Goal: Task Accomplishment & Management: Complete application form

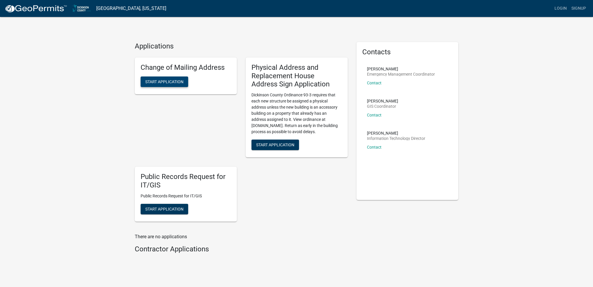
click at [162, 81] on span "Start Application" at bounding box center [164, 81] width 38 height 5
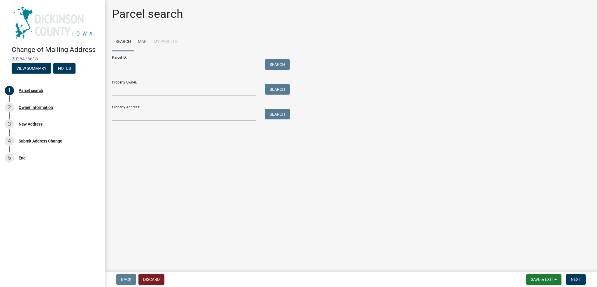
click at [170, 66] on input "Parcel ID:" at bounding box center [184, 65] width 144 height 12
paste input "0731351009"
type input "0731351009"
click at [271, 68] on button "Search" at bounding box center [277, 64] width 25 height 10
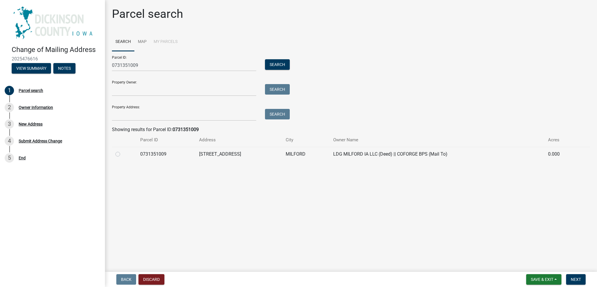
click at [122, 150] on label at bounding box center [122, 150] width 0 height 0
click at [122, 154] on input "radio" at bounding box center [124, 152] width 4 height 4
radio input "true"
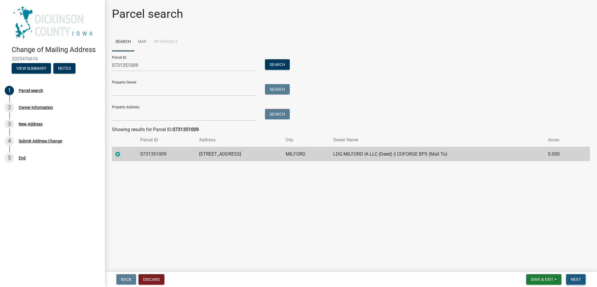
click at [571, 278] on span "Next" at bounding box center [576, 279] width 10 height 5
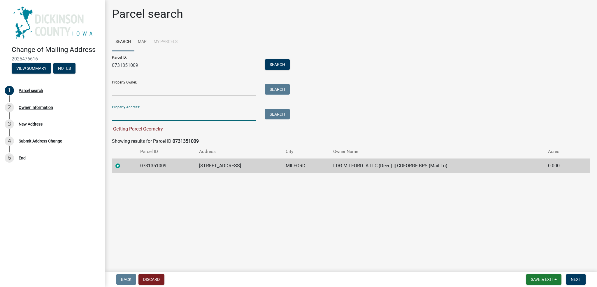
drag, startPoint x: 198, startPoint y: 114, endPoint x: 202, endPoint y: 117, distance: 5.0
click at [198, 114] on input "Property Address:" at bounding box center [184, 115] width 144 height 12
click at [210, 186] on main "Parcel search Search Map My Parcels Parcel ID: 0731351009 Search Property Owner…" at bounding box center [351, 134] width 492 height 269
drag, startPoint x: 110, startPoint y: 127, endPoint x: 158, endPoint y: 127, distance: 47.8
click at [158, 127] on div "Parcel search Search Map My Parcels Parcel ID: 0731351009 Search Property Owner…" at bounding box center [351, 92] width 487 height 171
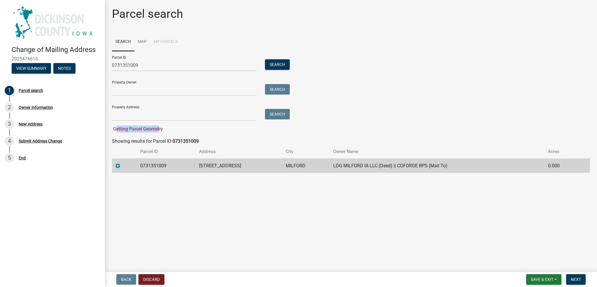
click at [158, 127] on span "Getting Parcel Geometry" at bounding box center [137, 129] width 51 height 6
click at [580, 280] on span "Next" at bounding box center [576, 279] width 10 height 5
click at [578, 277] on span "Next" at bounding box center [576, 279] width 10 height 5
drag, startPoint x: 481, startPoint y: 226, endPoint x: 472, endPoint y: 222, distance: 9.9
click at [481, 226] on main "Parcel search Search Map My Parcels Parcel ID: 0731351009 Search Property Owner…" at bounding box center [351, 134] width 492 height 269
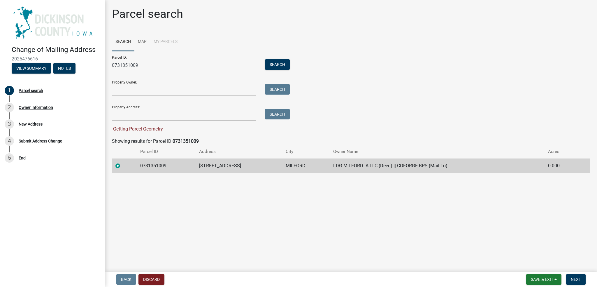
click at [184, 195] on main "Parcel search Search Map My Parcels Parcel ID: 0731351009 Search Property Owner…" at bounding box center [351, 134] width 492 height 269
click at [180, 169] on td "0731351009" at bounding box center [166, 165] width 59 height 14
click at [577, 274] on button "Next" at bounding box center [576, 279] width 20 height 10
click at [578, 276] on button "Next" at bounding box center [576, 279] width 20 height 10
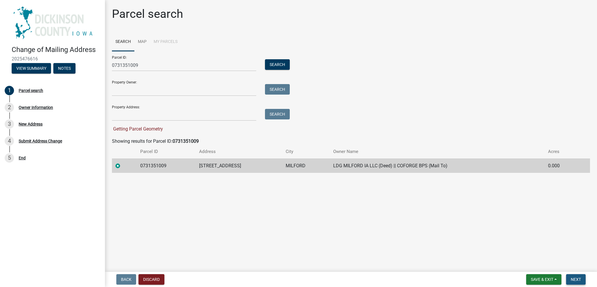
click at [578, 277] on span "Next" at bounding box center [576, 279] width 10 height 5
click at [292, 248] on main "Parcel search Search Map My Parcels Parcel ID: 0731351009 Search Property Owner…" at bounding box center [351, 134] width 492 height 269
click at [119, 162] on td at bounding box center [124, 165] width 25 height 14
click at [122, 162] on label at bounding box center [122, 162] width 0 height 0
click at [122, 166] on input "radio" at bounding box center [124, 164] width 4 height 4
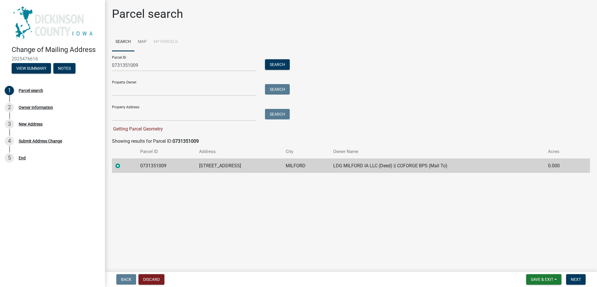
click at [122, 162] on label at bounding box center [122, 162] width 0 height 0
click at [122, 166] on input "radio" at bounding box center [124, 164] width 4 height 4
click at [146, 199] on main "Parcel search Search Map My Parcels Parcel ID: 0731351009 Search Property Owner…" at bounding box center [351, 134] width 492 height 269
click at [113, 126] on div "Getting Parcel Geometry" at bounding box center [199, 128] width 175 height 7
drag, startPoint x: 120, startPoint y: 128, endPoint x: 109, endPoint y: 129, distance: 10.8
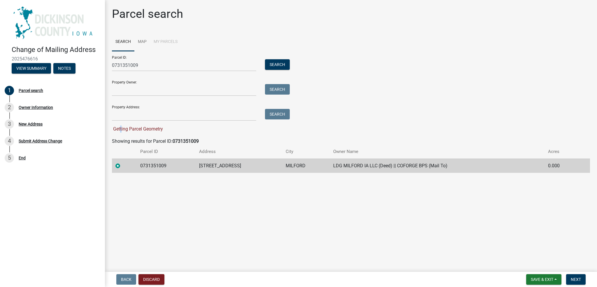
click at [119, 129] on span "Getting Parcel Geometry" at bounding box center [137, 129] width 51 height 6
click at [121, 127] on span "Getting Parcel Geometry" at bounding box center [137, 129] width 51 height 6
click at [576, 277] on span "Next" at bounding box center [576, 279] width 10 height 5
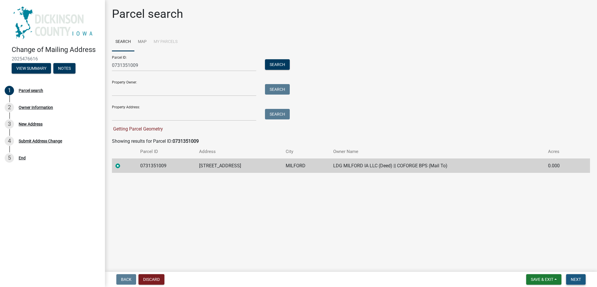
click at [576, 277] on span "Next" at bounding box center [576, 279] width 10 height 5
click at [575, 277] on span "Next" at bounding box center [576, 279] width 10 height 5
click at [575, 278] on span "Next" at bounding box center [576, 279] width 10 height 5
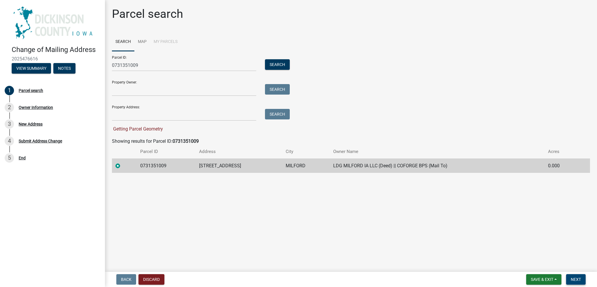
click at [575, 278] on span "Next" at bounding box center [576, 279] width 10 height 5
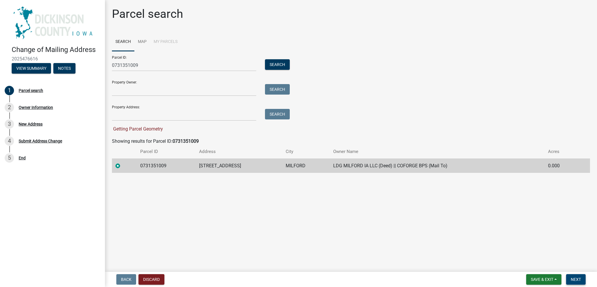
click at [575, 278] on span "Next" at bounding box center [576, 279] width 10 height 5
click at [155, 96] on form "Parcel ID: 0731351009 Search Property Owner: Search Property Address: Search Ge…" at bounding box center [199, 91] width 175 height 81
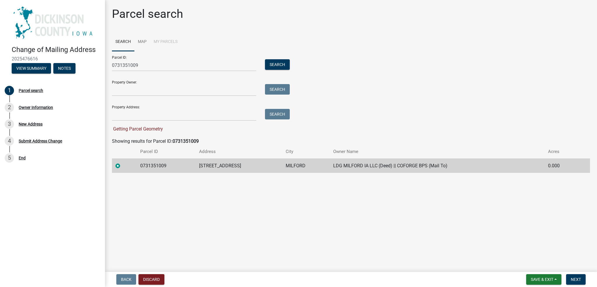
click at [154, 96] on form "Parcel ID: 0731351009 Search Property Owner: Search Property Address: Search Ge…" at bounding box center [199, 91] width 175 height 81
click at [125, 84] on input "Property Owner:" at bounding box center [184, 90] width 144 height 12
paste input "LDG MILFORD IA LLC"
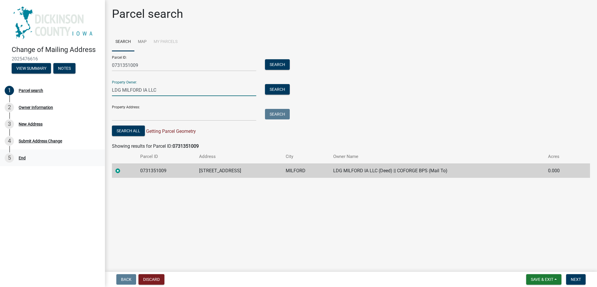
type input "LDG MILFORD IA LLC"
click at [173, 113] on input "Property Address:" at bounding box center [184, 115] width 144 height 12
paste input "[STREET_ADDRESS]"
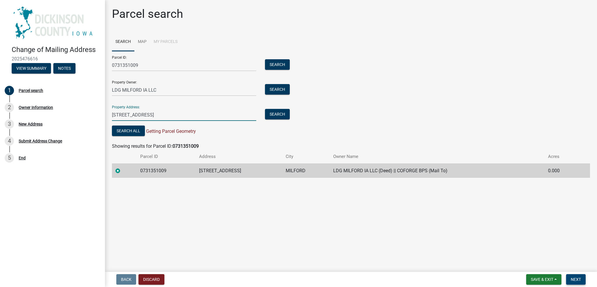
type input "[STREET_ADDRESS]"
click at [582, 281] on button "Next" at bounding box center [576, 279] width 20 height 10
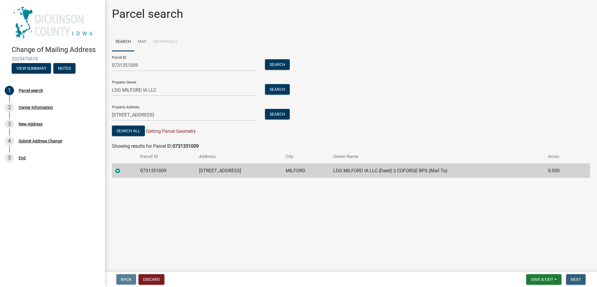
click at [348, 251] on main "Parcel search Search Map My Parcels Parcel ID: 0731351009 Search Property Owner…" at bounding box center [351, 134] width 492 height 269
click at [127, 160] on th at bounding box center [124, 157] width 25 height 14
click at [127, 133] on button "Search All" at bounding box center [128, 130] width 33 height 10
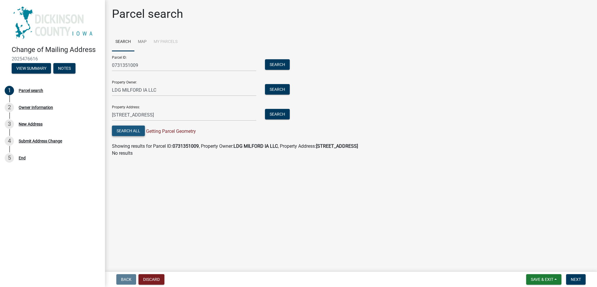
click at [127, 133] on button "Search All" at bounding box center [128, 130] width 33 height 10
drag, startPoint x: 197, startPoint y: 113, endPoint x: 5, endPoint y: 137, distance: 193.3
click at [12, 138] on div "Change of Mailing Address 2025476616 View Summary Notes 1 Parcel search 2 Owner…" at bounding box center [298, 143] width 597 height 287
click at [131, 134] on button "Search All" at bounding box center [128, 130] width 33 height 10
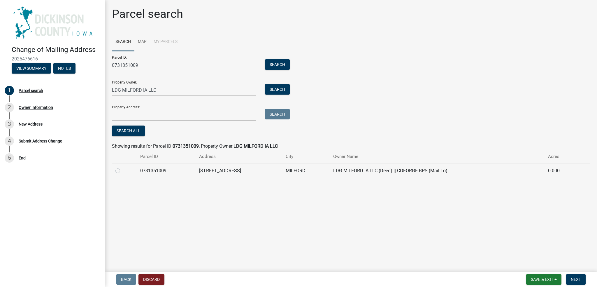
click at [137, 179] on div "Parcel search Search Map My Parcels Parcel ID: 0731351009 Search Property Owner…" at bounding box center [351, 95] width 487 height 176
click at [121, 169] on div at bounding box center [124, 170] width 18 height 7
click at [122, 167] on label at bounding box center [122, 167] width 0 height 0
click at [122, 171] on input "radio" at bounding box center [124, 169] width 4 height 4
radio input "true"
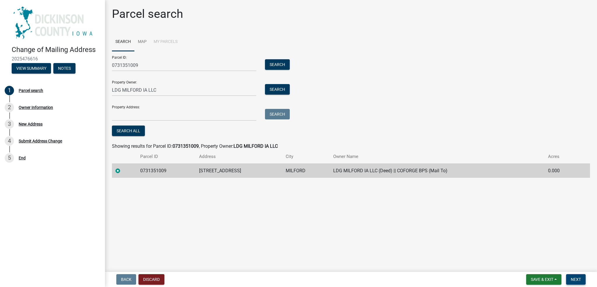
click at [572, 275] on button "Next" at bounding box center [576, 279] width 20 height 10
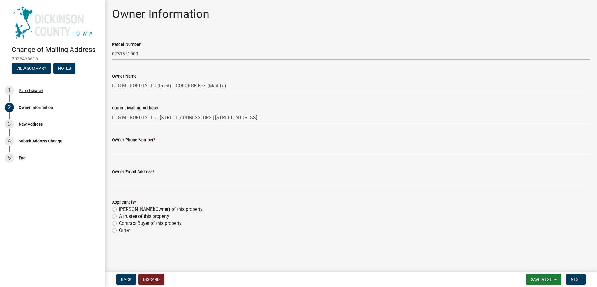
click at [164, 187] on wm-data-entity-input "Owner Email Address *" at bounding box center [351, 176] width 478 height 32
click at [165, 187] on wm-data-entity-input "Owner Email Address *" at bounding box center [351, 176] width 478 height 32
click at [210, 221] on div "Contract Buyer of this property" at bounding box center [351, 223] width 478 height 7
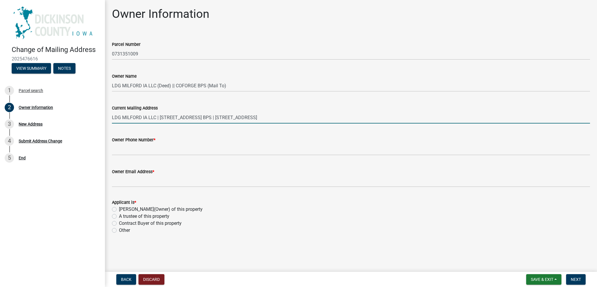
drag, startPoint x: 158, startPoint y: 118, endPoint x: 578, endPoint y: 120, distance: 420.7
click at [578, 120] on input "LDG MILFORD IA LLC | [STREET_ADDRESS] BPS | [STREET_ADDRESS]" at bounding box center [351, 117] width 478 height 12
click at [548, 116] on input "LDG MILFORD IA LLC | [STREET_ADDRESS] BPS | [STREET_ADDRESS]" at bounding box center [351, 117] width 478 height 12
click at [463, 132] on div "Owner Phone Number *" at bounding box center [351, 141] width 478 height 27
drag, startPoint x: 436, startPoint y: 121, endPoint x: 160, endPoint y: 144, distance: 277.3
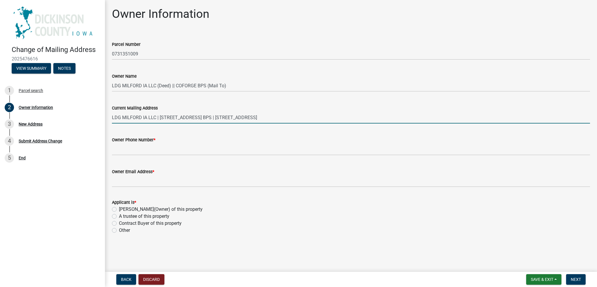
click at [160, 144] on wm-data-entity-input-list "Parcel Number 0731351009 Owner Name LDG MILFORD IA LLC (Deed) || COFORGE BPS (M…" at bounding box center [351, 136] width 478 height 206
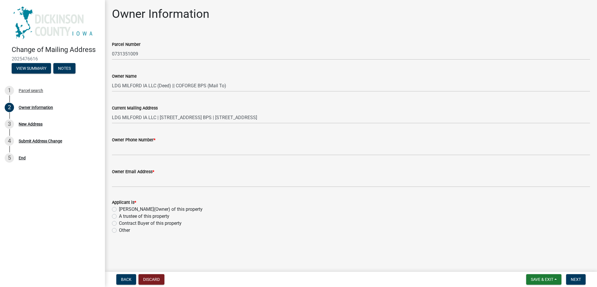
click at [117, 231] on div "Other" at bounding box center [351, 230] width 478 height 7
click at [119, 230] on div "Other" at bounding box center [351, 230] width 478 height 7
click at [119, 231] on label "Other" at bounding box center [124, 230] width 11 height 7
click at [119, 230] on input "Other" at bounding box center [121, 229] width 4 height 4
radio input "true"
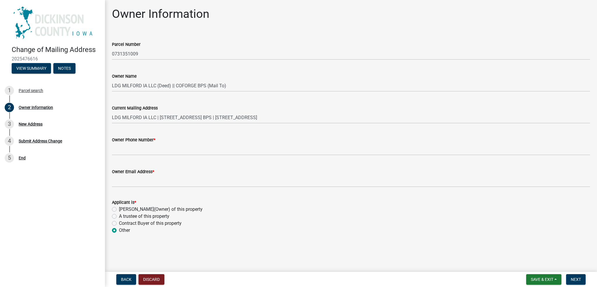
click at [171, 234] on wm-data-entity-input "Applicant is * [PERSON_NAME](Owner) of this property A trustee of this property…" at bounding box center [351, 215] width 478 height 47
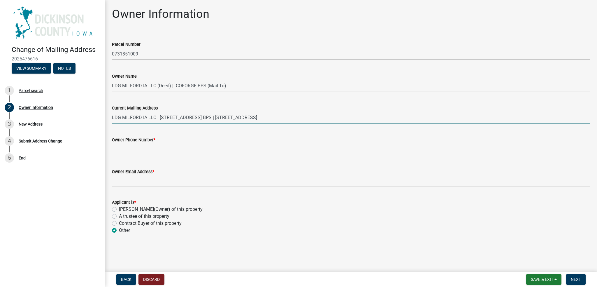
drag, startPoint x: 161, startPoint y: 118, endPoint x: 243, endPoint y: 122, distance: 82.6
click at [243, 122] on input "LDG MILFORD IA LLC | [STREET_ADDRESS] BPS | [STREET_ADDRESS]" at bounding box center [351, 117] width 478 height 12
paste input "C/O LADDER CAPITAL FINANCE LLC"
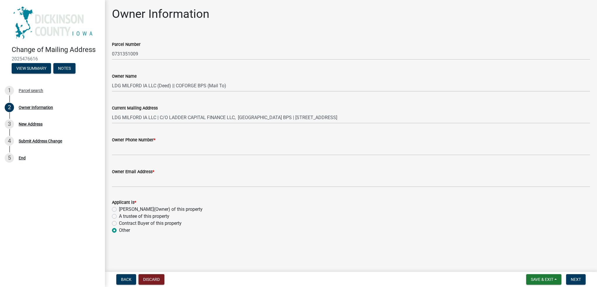
drag, startPoint x: 248, startPoint y: 125, endPoint x: 241, endPoint y: 119, distance: 9.8
click at [248, 125] on wm-data-entity-input "Current Mailing Address LDG MILFORD IA LLC | C/O LADDER CAPITAL FINANCE LLC[GEO…" at bounding box center [351, 112] width 478 height 32
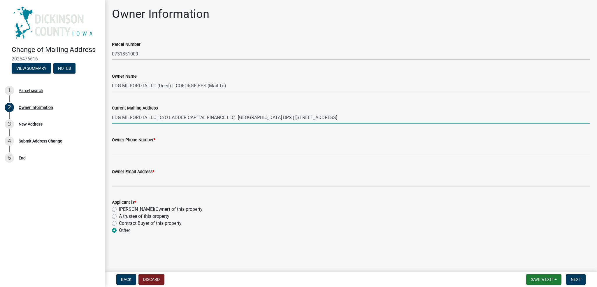
drag, startPoint x: 234, startPoint y: 118, endPoint x: 412, endPoint y: 121, distance: 177.9
click at [438, 123] on input "LDG MILFORD IA LLC | C/O LADDER CAPITAL FINANCE LLC, [GEOGRAPHIC_DATA] BPS | [S…" at bounding box center [351, 117] width 478 height 12
paste input "[STREET_ADDRESS][US_STATE]"
type input "LDG MILFORD IA LLC | C/O LADDER CAPITAL FINANCE LLC | [STREET_ADDRESS][US_STATE]"
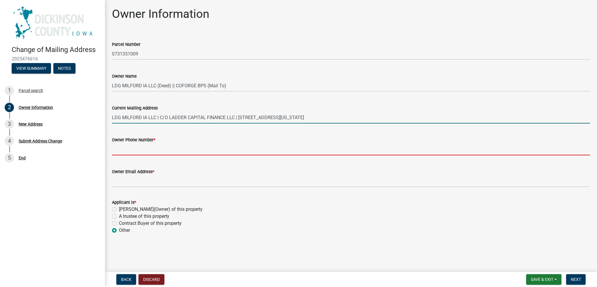
click at [206, 147] on input "Owner Phone Number *" at bounding box center [351, 149] width 478 height 12
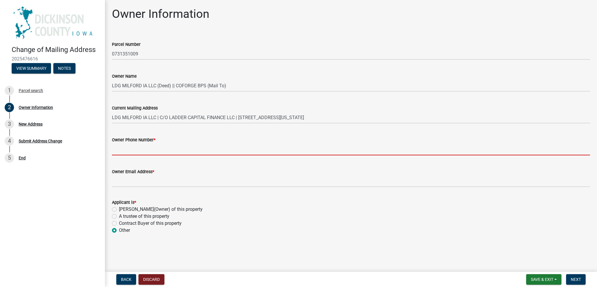
click at [201, 149] on input "Owner Phone Number *" at bounding box center [351, 149] width 478 height 12
click at [178, 172] on div "Owner Email Address *" at bounding box center [351, 173] width 478 height 27
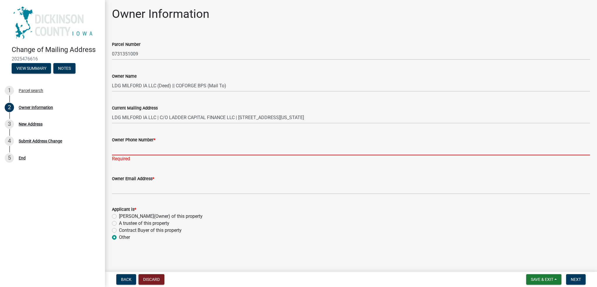
click at [165, 153] on input "Owner Phone Number *" at bounding box center [351, 149] width 478 height 12
click at [144, 150] on input "Owner Phone Number *" at bounding box center [351, 149] width 478 height 12
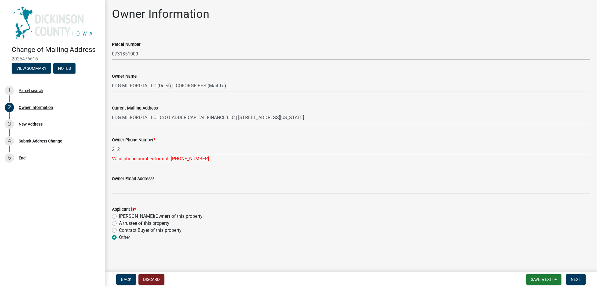
click at [143, 157] on div "Valid phone number format: [PHONE_NUMBER]" at bounding box center [351, 158] width 478 height 7
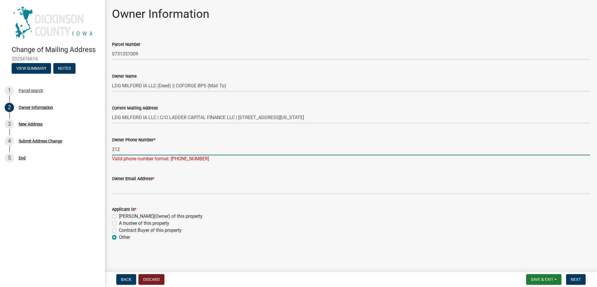
click at [143, 154] on input "212" at bounding box center [351, 149] width 478 height 12
type input "[PHONE_NUMBER]"
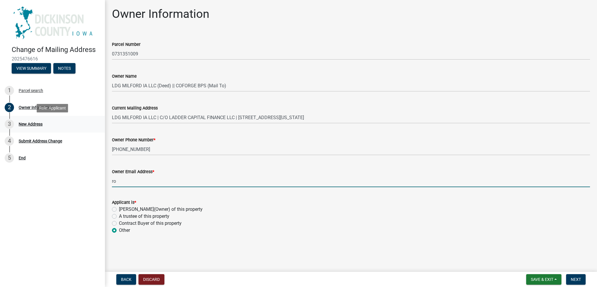
type input "r"
type input "[PERSON_NAME][EMAIL_ADDRESS][PERSON_NAME][DOMAIN_NAME]"
click at [179, 235] on wm-data-entity-input "Applicant is * [PERSON_NAME](Owner) of this property A trustee of this property…" at bounding box center [351, 215] width 478 height 47
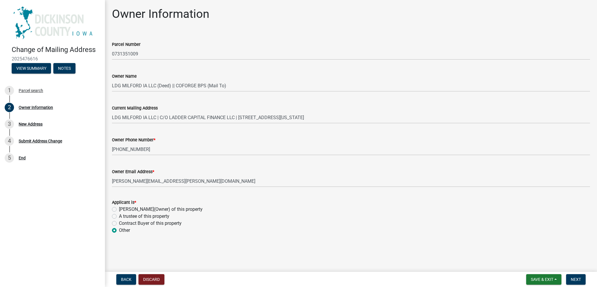
click at [119, 210] on div "[PERSON_NAME](Owner) of this property" at bounding box center [351, 209] width 478 height 7
click at [119, 210] on label "[PERSON_NAME](Owner) of this property" at bounding box center [161, 209] width 84 height 7
click at [119, 209] on input "[PERSON_NAME](Owner) of this property" at bounding box center [121, 208] width 4 height 4
radio input "true"
click at [239, 193] on form "Applicant is * [PERSON_NAME](Owner) of this property A trustee of this property…" at bounding box center [351, 213] width 478 height 42
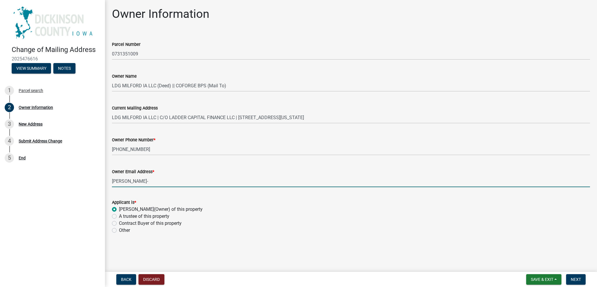
type input "[PERSON_NAME]"
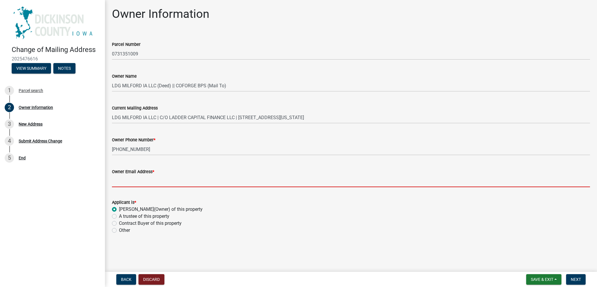
type input "ro"
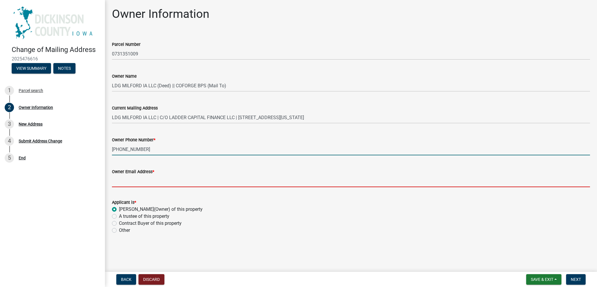
type input "212"
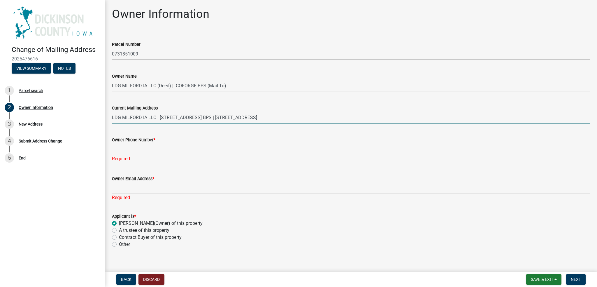
type input "LDG MILFORD IA LLC | [STREET_ADDRESS] BPS | [STREET_ADDRESS]"
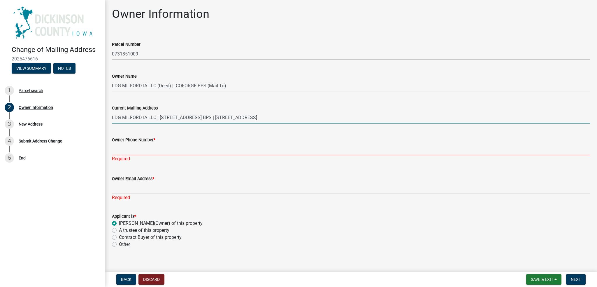
click at [194, 152] on input "Owner Phone Number *" at bounding box center [351, 149] width 478 height 12
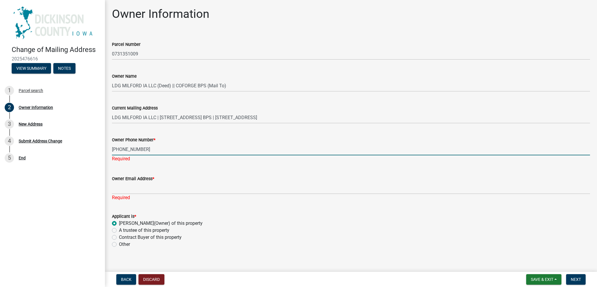
type input "[PHONE_NUMBER]"
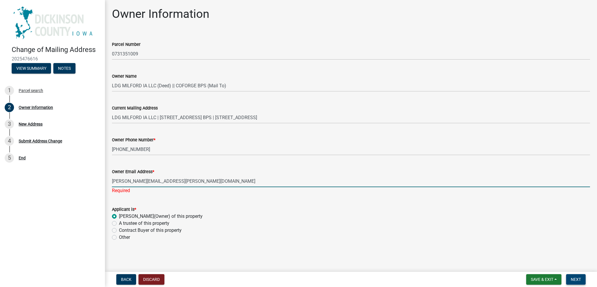
type input "[PERSON_NAME][EMAIL_ADDRESS][PERSON_NAME][DOMAIN_NAME]"
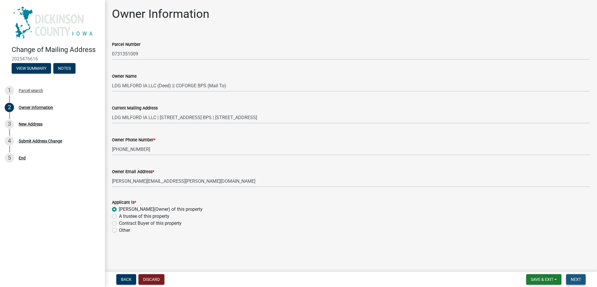
click at [577, 278] on span "Next" at bounding box center [576, 279] width 10 height 5
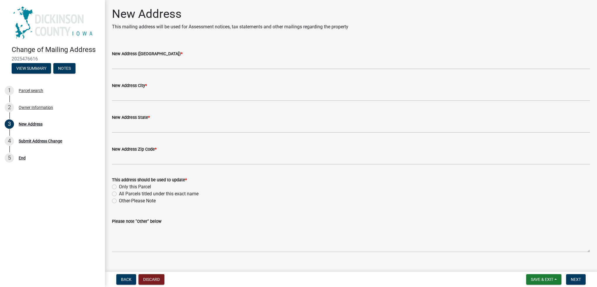
click at [119, 194] on label "All Parcels titled under this exact name" at bounding box center [159, 193] width 80 height 7
click at [119, 194] on input "All Parcels titled under this exact name" at bounding box center [121, 192] width 4 height 4
radio input "true"
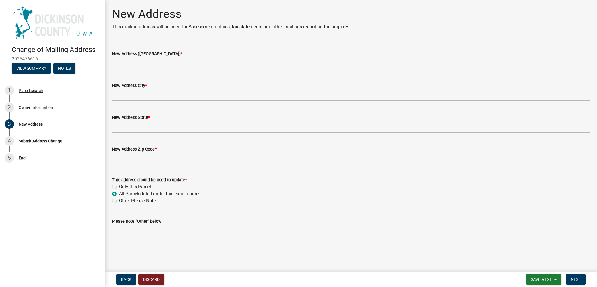
click at [164, 67] on input "New Address ([GEOGRAPHIC_DATA]) *" at bounding box center [351, 63] width 478 height 12
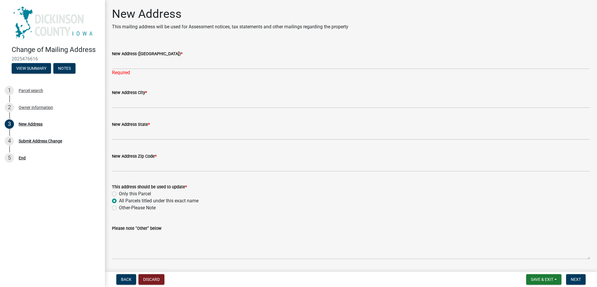
click at [190, 52] on div "New Address ([GEOGRAPHIC_DATA]) *" at bounding box center [351, 53] width 478 height 7
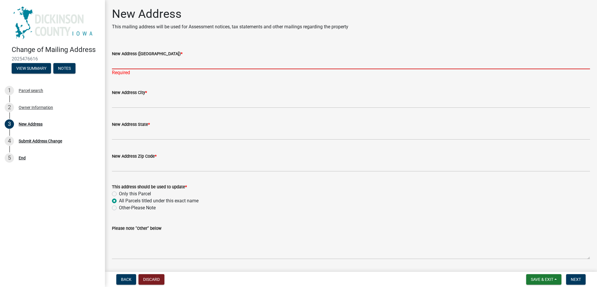
click at [187, 57] on input "New Address ([GEOGRAPHIC_DATA]) *" at bounding box center [351, 63] width 478 height 12
paste input "C/O LADDER CAPITAL FINANCE LLC [STREET_ADDRESS]"
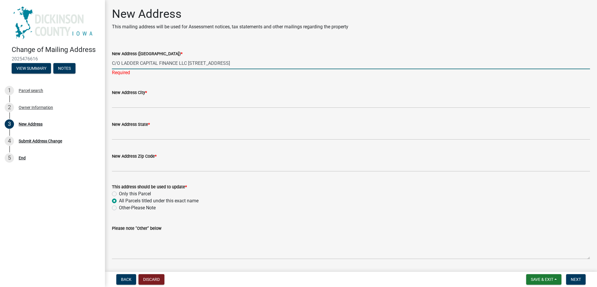
type input "C/O LADDER CAPITAL FINANCE LLC [STREET_ADDRESS]"
click at [215, 81] on div "New Address City *" at bounding box center [351, 94] width 478 height 27
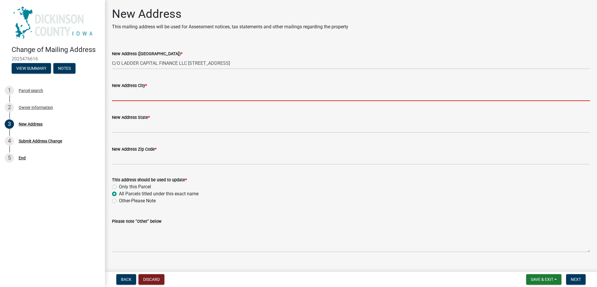
click at [133, 95] on input "New Address City *" at bounding box center [351, 95] width 478 height 12
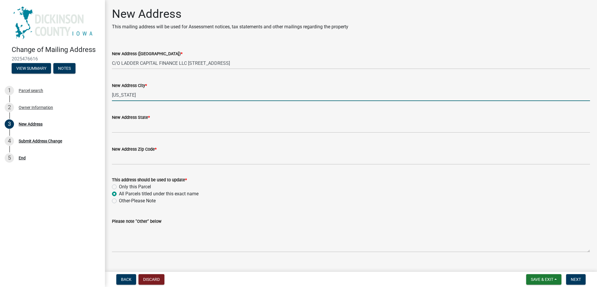
type input "[US_STATE]"
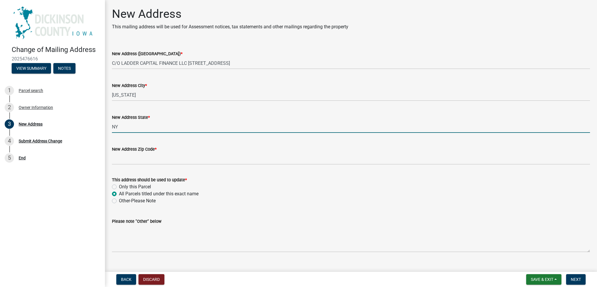
type input "NY"
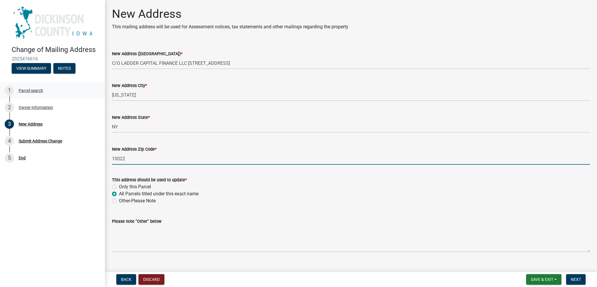
type input "10022"
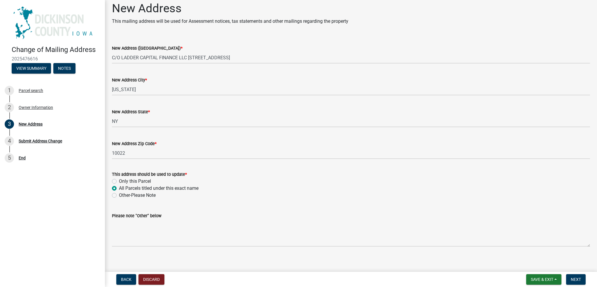
scroll to position [10, 0]
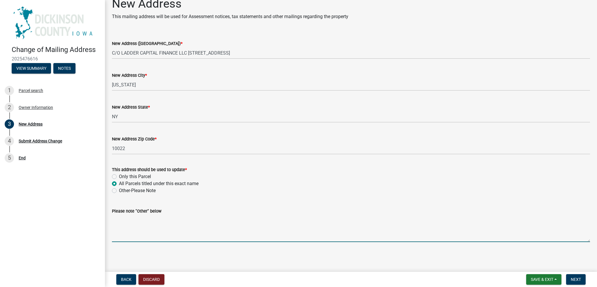
click at [211, 232] on textarea "Please note "Other" below" at bounding box center [351, 227] width 478 height 27
type textarea "Moved Offices"
drag, startPoint x: 86, startPoint y: 207, endPoint x: 67, endPoint y: 206, distance: 19.5
click at [67, 206] on div "Change of Mailing Address 2025476616 View Summary Notes 1 Parcel search 2 Owner…" at bounding box center [298, 143] width 597 height 287
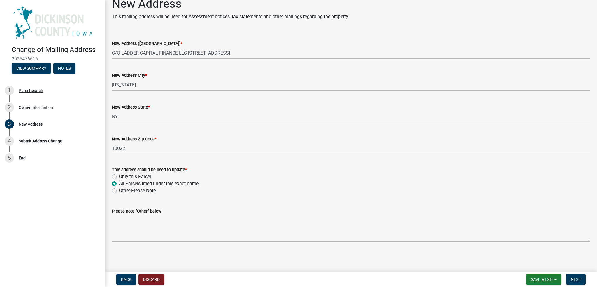
drag, startPoint x: 267, startPoint y: 190, endPoint x: 257, endPoint y: 184, distance: 11.4
click at [262, 187] on div "Other-Please Note" at bounding box center [351, 190] width 478 height 7
click at [577, 278] on span "Next" at bounding box center [576, 279] width 10 height 5
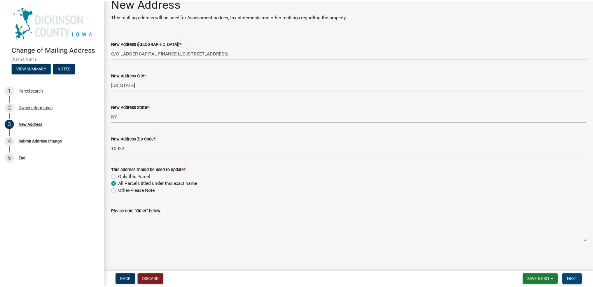
scroll to position [0, 0]
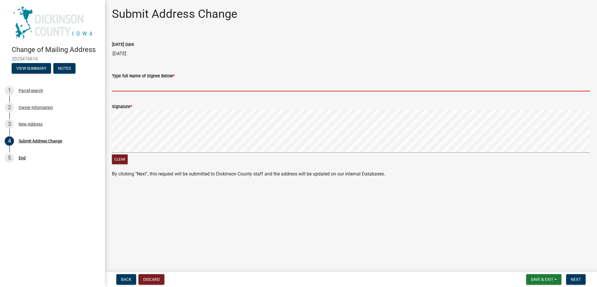
click at [131, 89] on input "Type full Name of Signee Below *" at bounding box center [351, 85] width 478 height 12
click at [32, 44] on div "Change of Mailing Address 2025476616 View Summary Notes" at bounding box center [53, 58] width 96 height 34
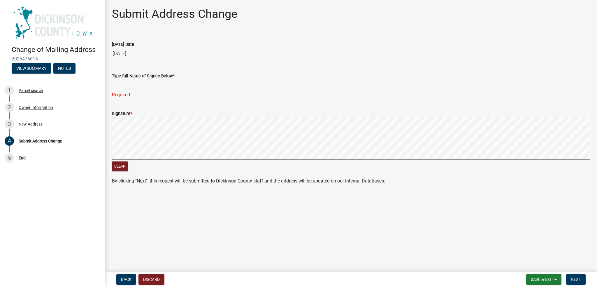
click at [31, 49] on h4 "Change of Mailing Address" at bounding box center [56, 49] width 89 height 8
